Goal: Find specific page/section: Find specific page/section

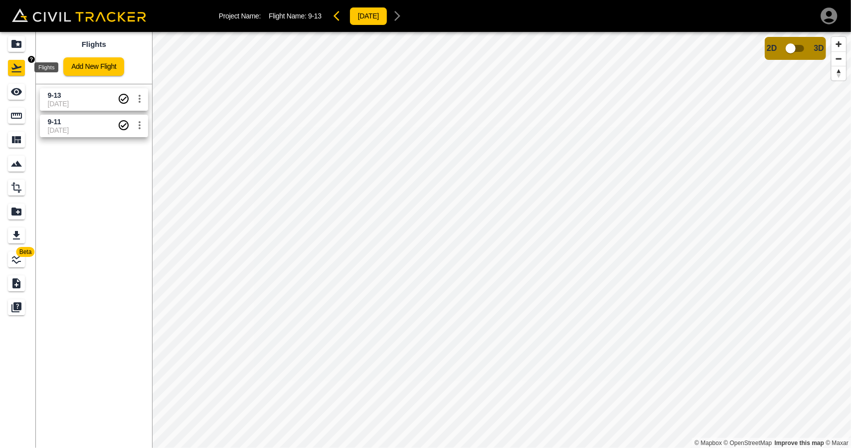
click at [24, 42] on div "Projects" at bounding box center [16, 44] width 17 height 16
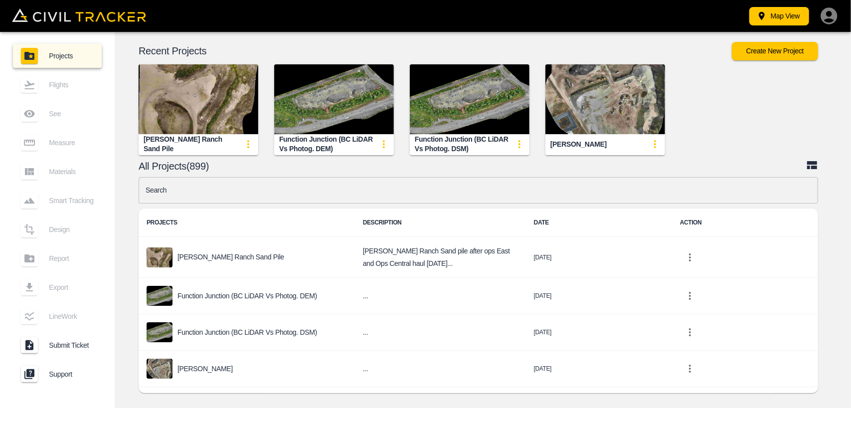
click at [257, 194] on input "text" at bounding box center [478, 190] width 679 height 26
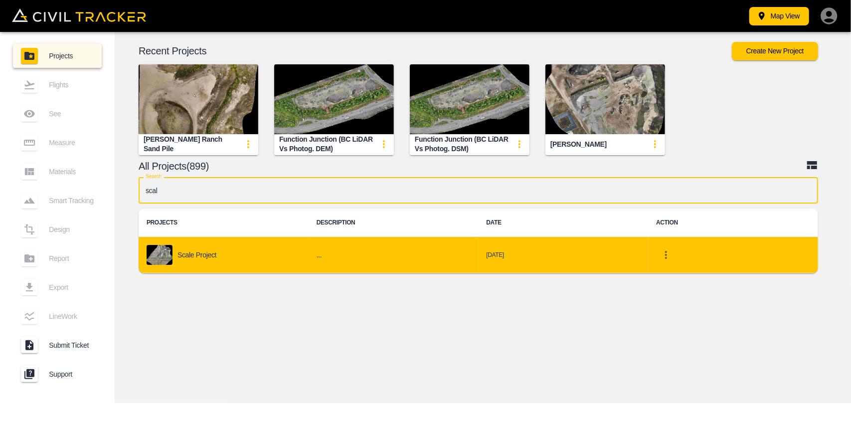
type input "scal"
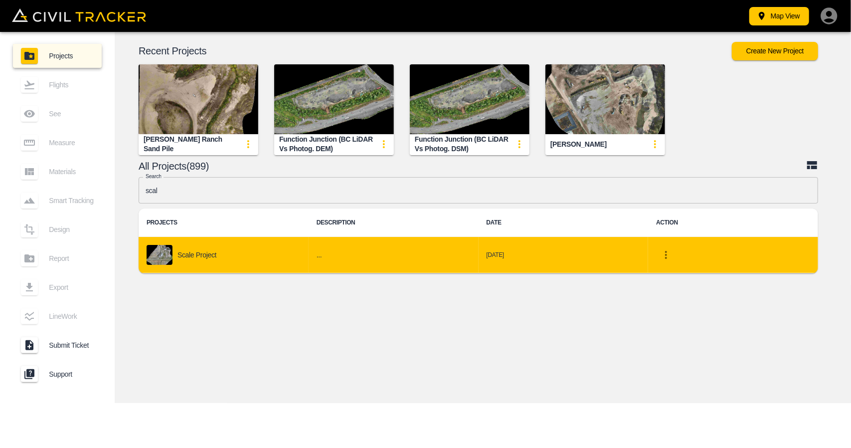
click at [215, 243] on td "Scale Project" at bounding box center [224, 255] width 170 height 36
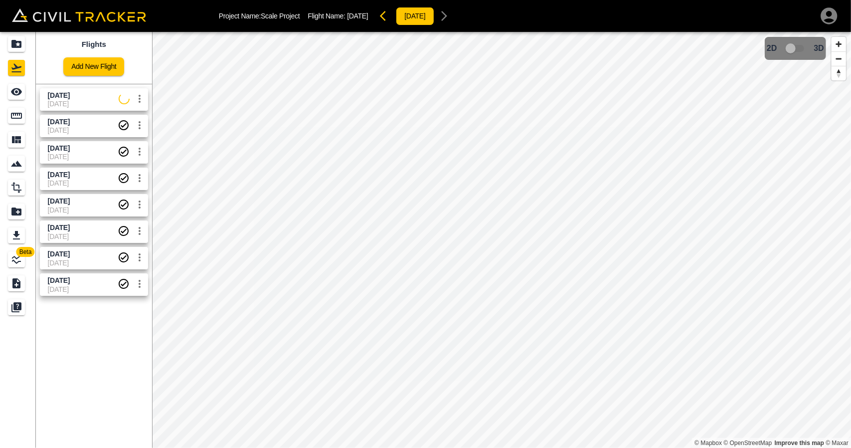
click at [76, 100] on span "[DATE]" at bounding box center [83, 104] width 71 height 8
click at [8, 97] on div "See" at bounding box center [16, 92] width 17 height 16
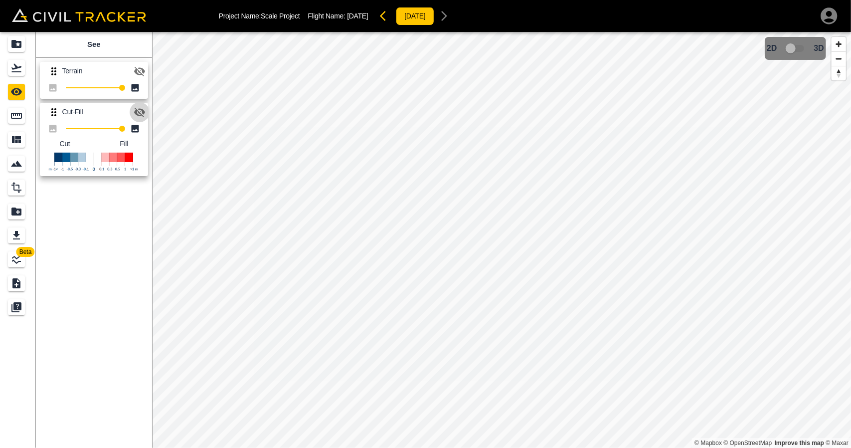
click at [139, 117] on icon "button" at bounding box center [140, 112] width 12 height 12
click at [141, 68] on icon "button" at bounding box center [139, 71] width 11 height 9
click at [147, 116] on button "button" at bounding box center [140, 112] width 20 height 20
click at [137, 63] on button "button" at bounding box center [140, 71] width 20 height 20
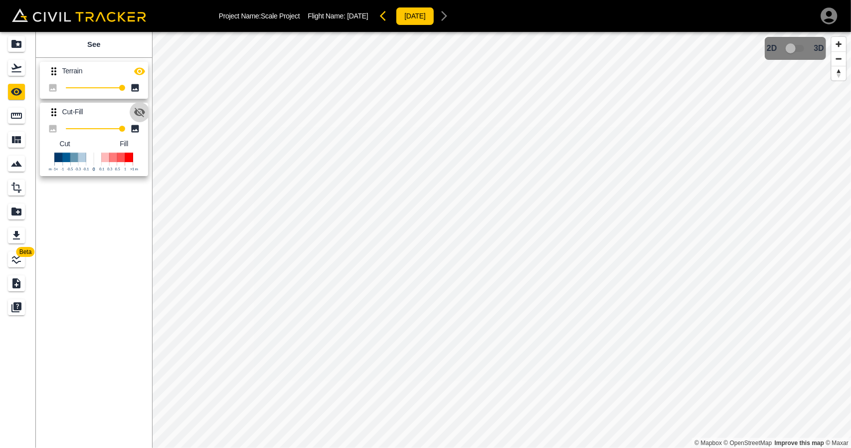
click at [136, 112] on icon "button" at bounding box center [139, 112] width 11 height 9
click at [141, 109] on icon "button" at bounding box center [139, 111] width 11 height 7
click at [140, 70] on icon "button" at bounding box center [139, 70] width 11 height 7
click at [140, 70] on icon "button" at bounding box center [140, 71] width 12 height 12
click at [140, 70] on icon "button" at bounding box center [139, 70] width 11 height 7
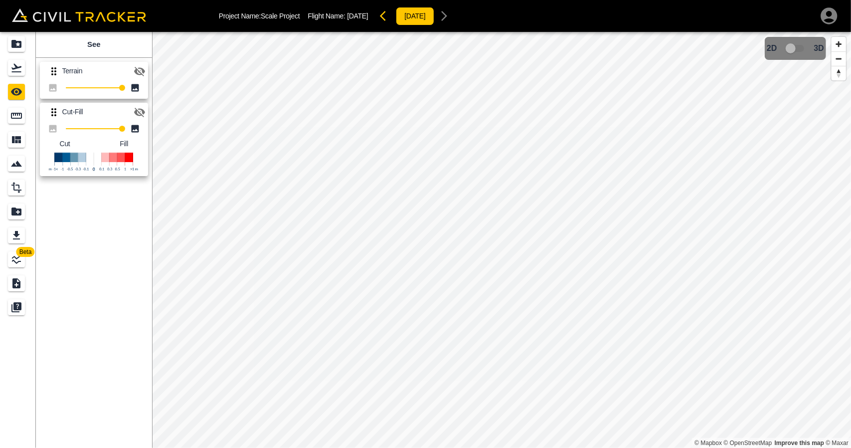
click at [143, 104] on button "button" at bounding box center [140, 112] width 20 height 20
click at [149, 69] on div "Terrain 100 Cut-Fill 100 Cut Fill" at bounding box center [92, 117] width 120 height 127
click at [138, 72] on icon "button" at bounding box center [140, 71] width 12 height 12
click at [140, 74] on icon "button" at bounding box center [139, 70] width 11 height 7
click at [386, 18] on icon "button" at bounding box center [383, 16] width 6 height 10
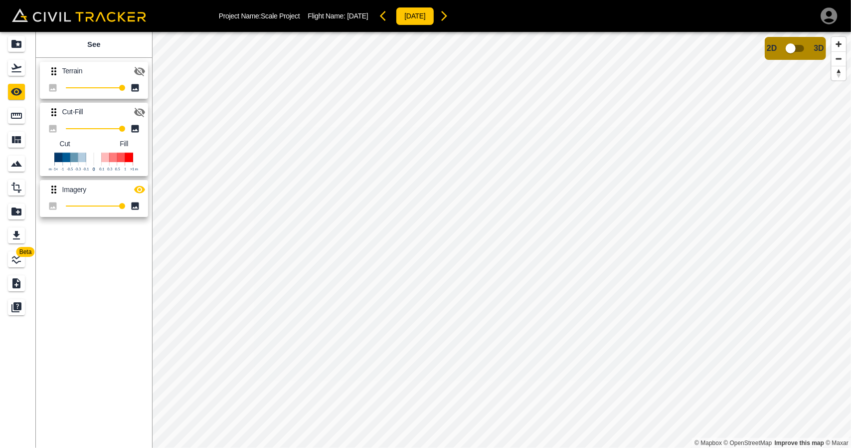
click at [143, 110] on icon "button" at bounding box center [139, 112] width 11 height 9
click at [144, 190] on icon "button" at bounding box center [139, 189] width 11 height 7
drag, startPoint x: 138, startPoint y: 74, endPoint x: 148, endPoint y: 146, distance: 73.0
click at [138, 75] on icon "button" at bounding box center [140, 71] width 12 height 12
click at [136, 116] on icon "button" at bounding box center [140, 112] width 12 height 12
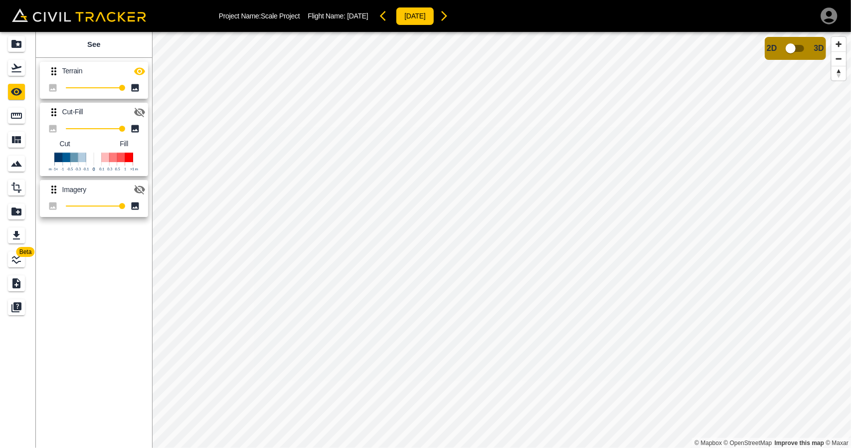
click at [450, 21] on icon "button" at bounding box center [444, 16] width 12 height 12
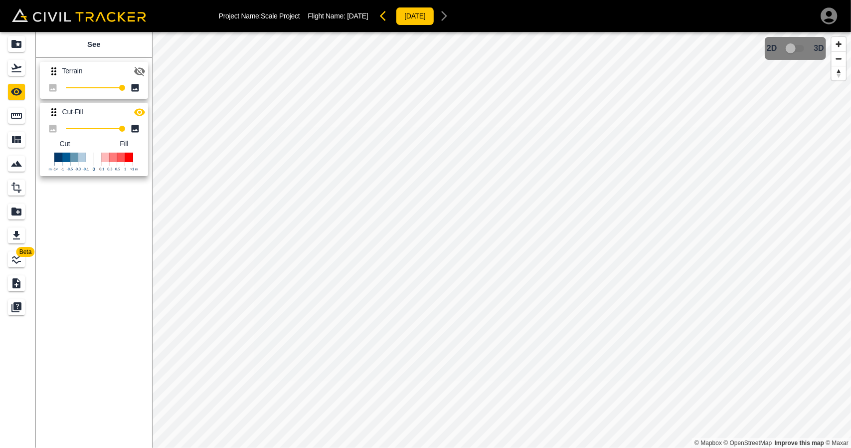
click at [132, 111] on button "button" at bounding box center [140, 112] width 20 height 20
click at [140, 73] on icon "button" at bounding box center [140, 71] width 12 height 12
click at [384, 22] on div "Project Name: Scale Project Flight Name: [DATE] [DATE]" at bounding box center [336, 16] width 235 height 20
click at [390, 15] on icon "button" at bounding box center [386, 16] width 12 height 12
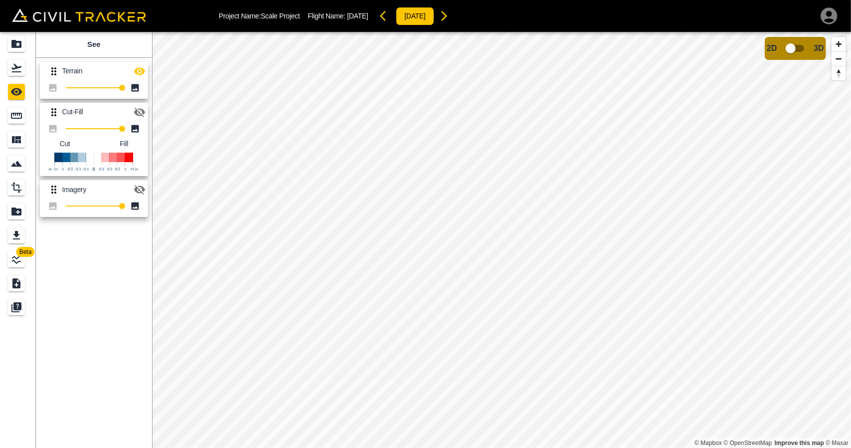
click at [450, 18] on icon "button" at bounding box center [444, 16] width 12 height 12
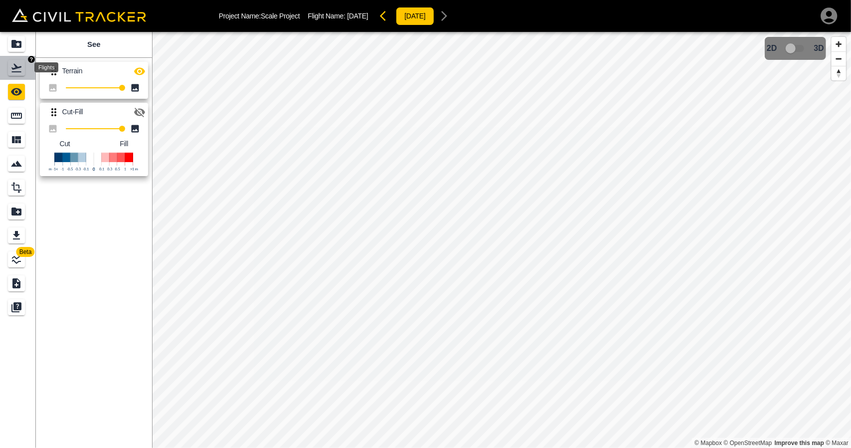
click at [10, 62] on icon "Flights" at bounding box center [16, 68] width 12 height 12
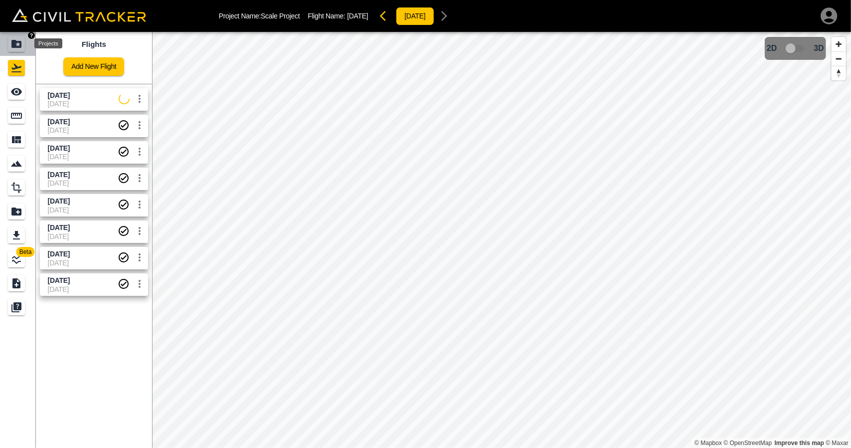
click at [10, 38] on icon "Projects" at bounding box center [16, 44] width 12 height 12
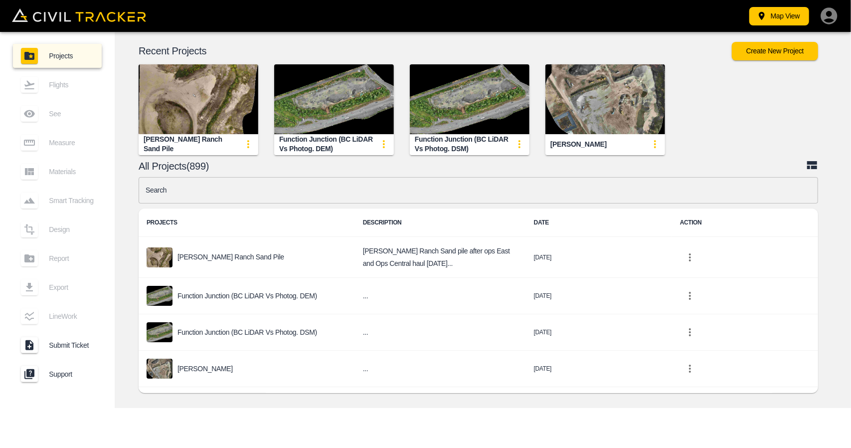
click at [242, 198] on input "text" at bounding box center [478, 190] width 679 height 26
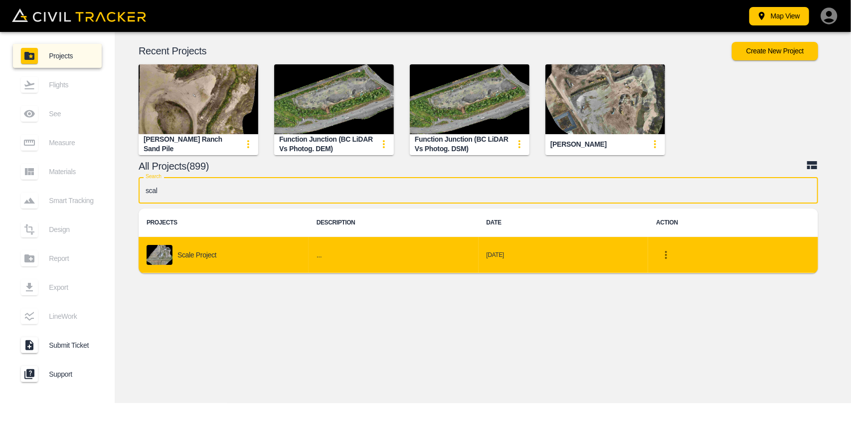
type input "scal"
click at [171, 270] on td "Scale Project" at bounding box center [224, 255] width 170 height 36
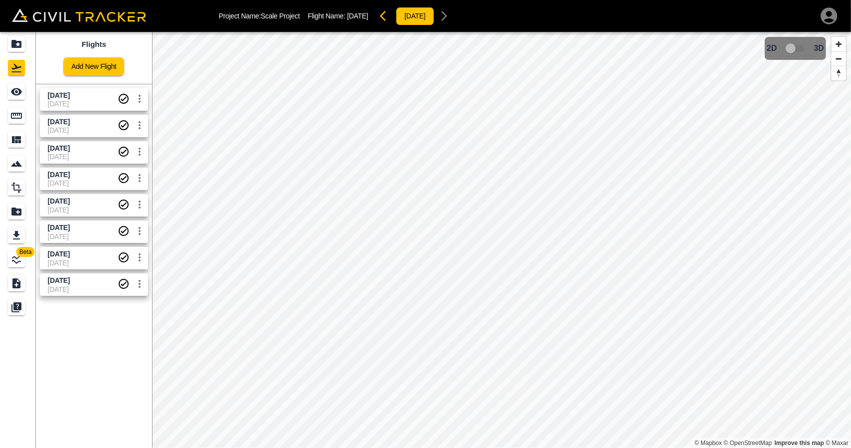
click at [89, 124] on span "[DATE]" at bounding box center [83, 121] width 70 height 9
click at [95, 95] on span "[DATE]" at bounding box center [83, 95] width 70 height 9
click at [12, 91] on icon "See" at bounding box center [16, 91] width 11 height 7
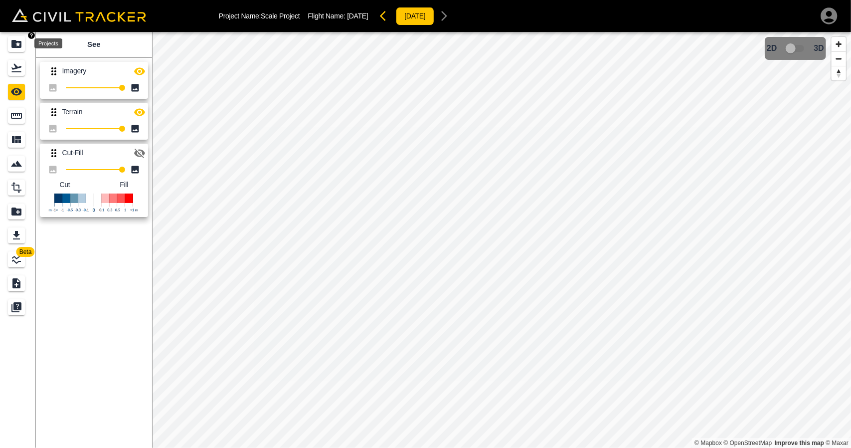
click at [19, 43] on icon "Projects" at bounding box center [16, 44] width 12 height 12
